Goal: Transaction & Acquisition: Purchase product/service

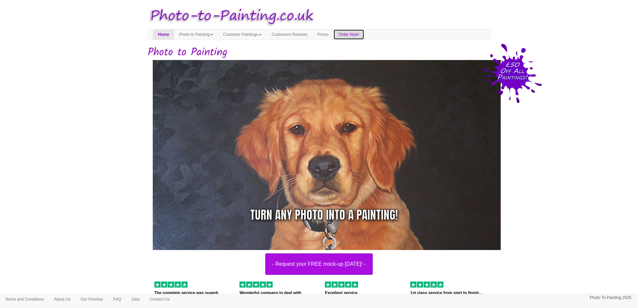
click at [358, 35] on link "Order Now!" at bounding box center [348, 34] width 30 height 10
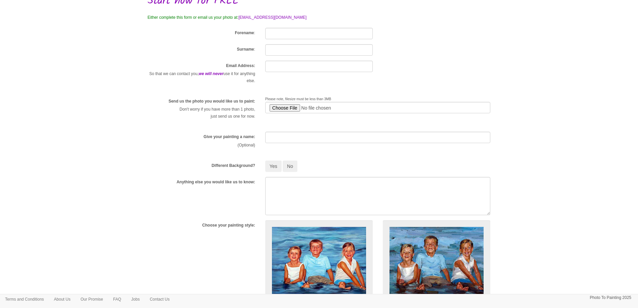
scroll to position [67, 0]
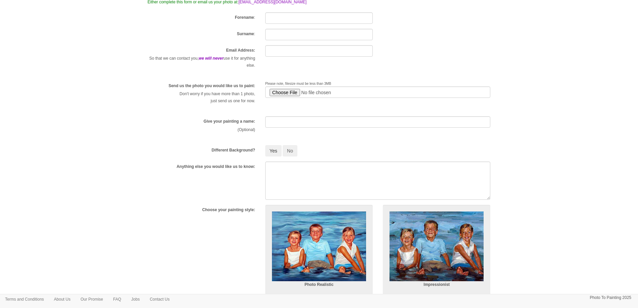
click at [278, 151] on button "Yes" at bounding box center [273, 150] width 16 height 11
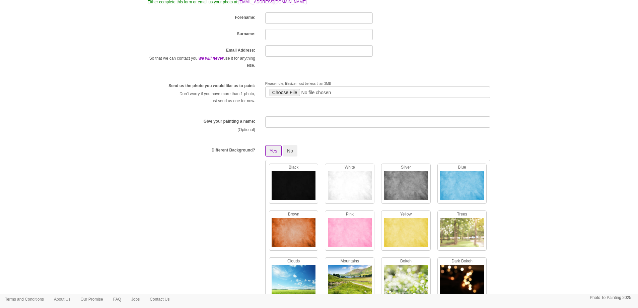
scroll to position [134, 0]
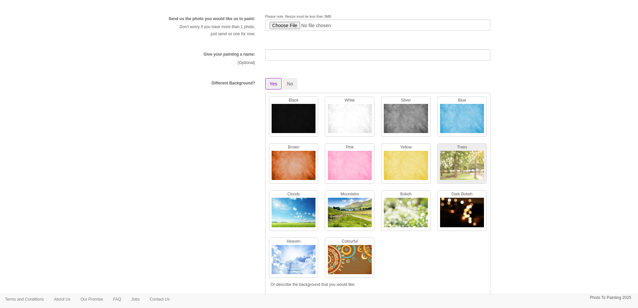
click at [457, 161] on img at bounding box center [462, 167] width 44 height 32
